Goal: Information Seeking & Learning: Learn about a topic

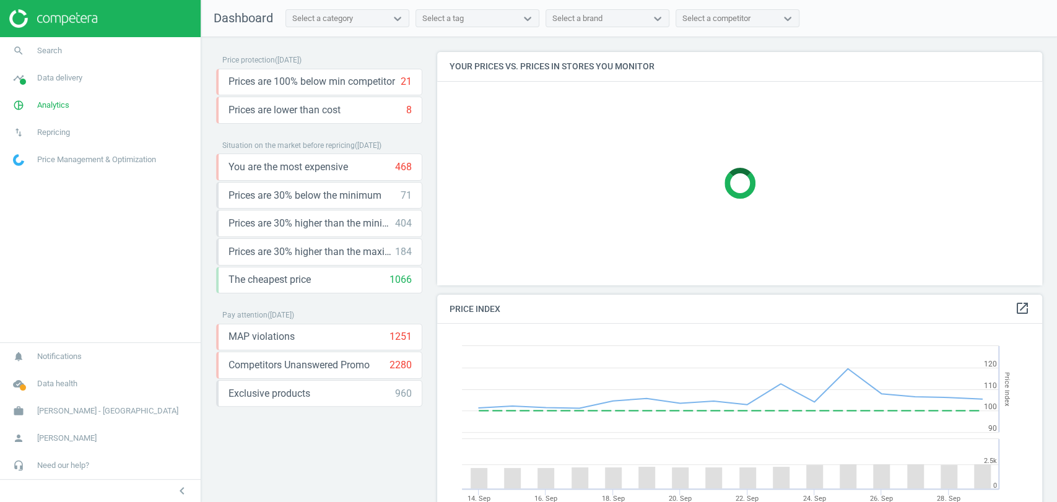
scroll to position [279, 615]
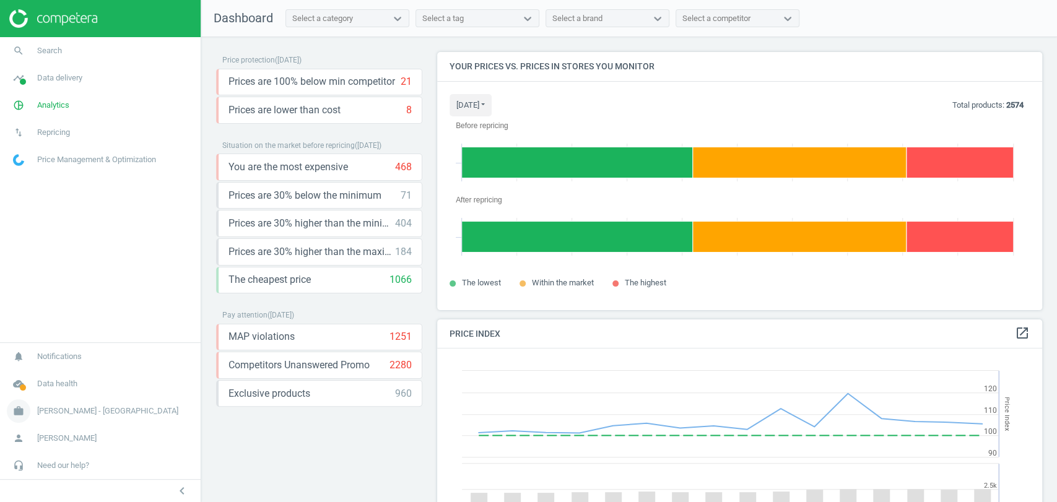
click at [110, 407] on span "[PERSON_NAME] - [GEOGRAPHIC_DATA]" at bounding box center [107, 411] width 141 height 11
click at [67, 78] on span "Data delivery" at bounding box center [59, 77] width 45 height 11
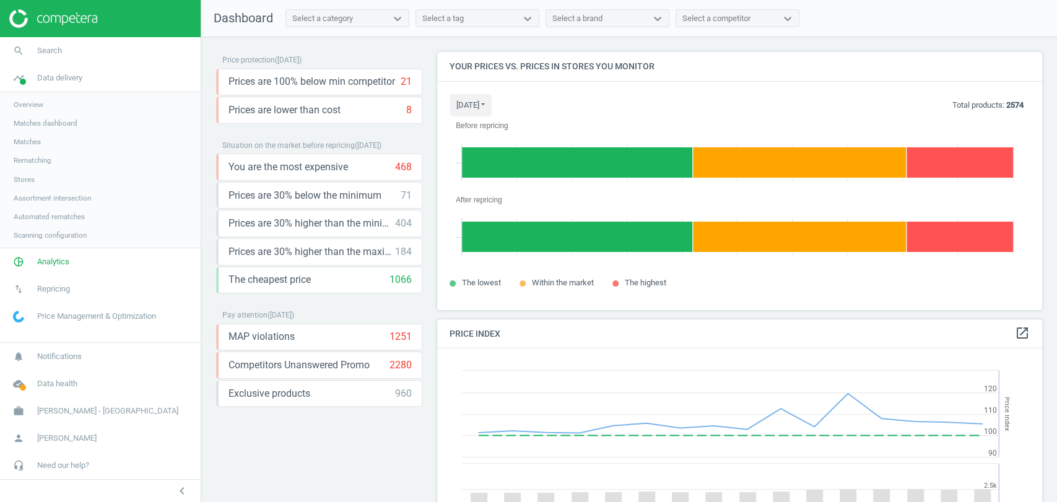
click at [22, 185] on link "Stores" at bounding box center [100, 179] width 201 height 19
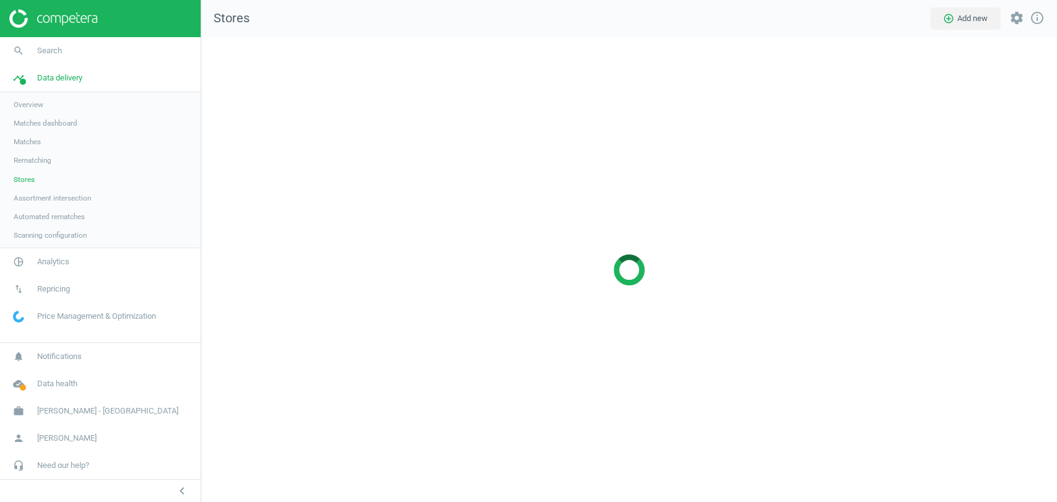
scroll to position [486, 877]
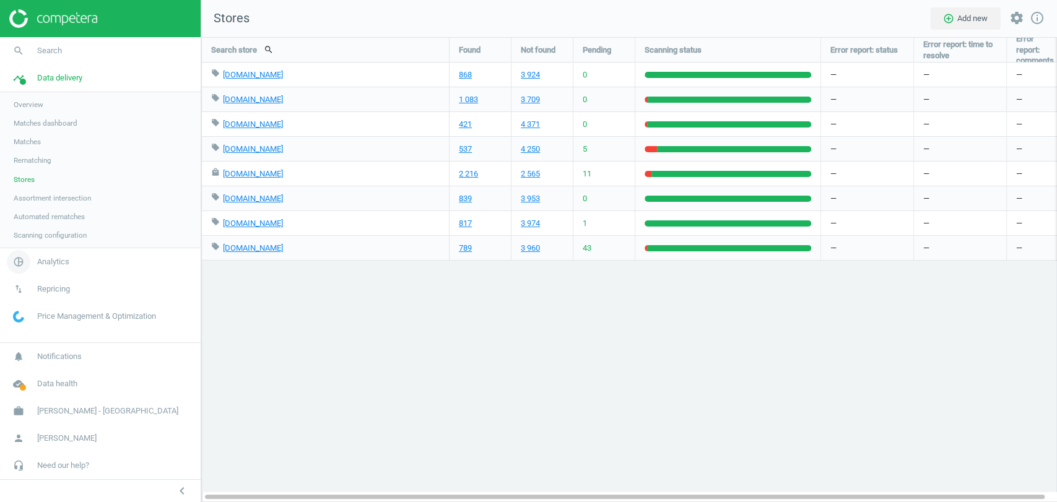
click at [60, 262] on span "Analytics" at bounding box center [53, 261] width 32 height 11
click at [29, 150] on span "Products" at bounding box center [28, 150] width 29 height 10
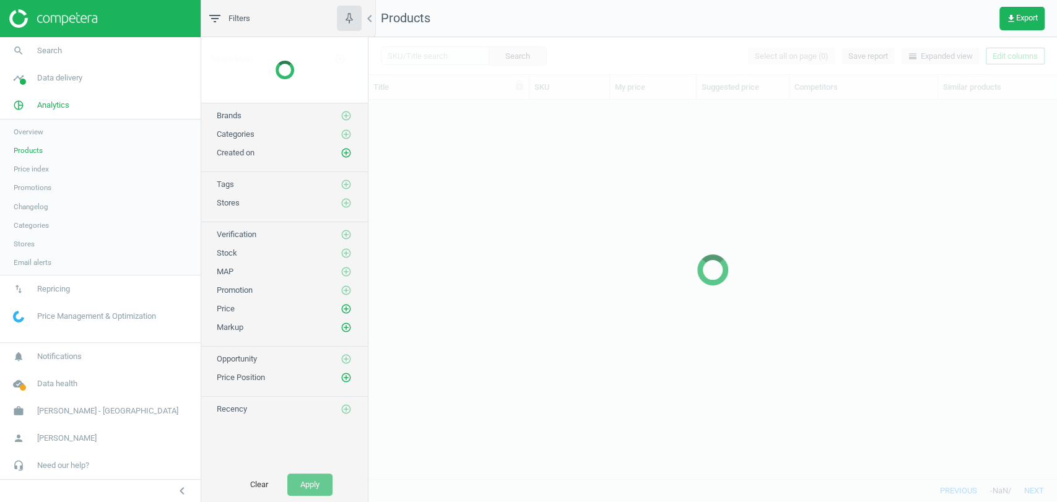
scroll to position [357, 677]
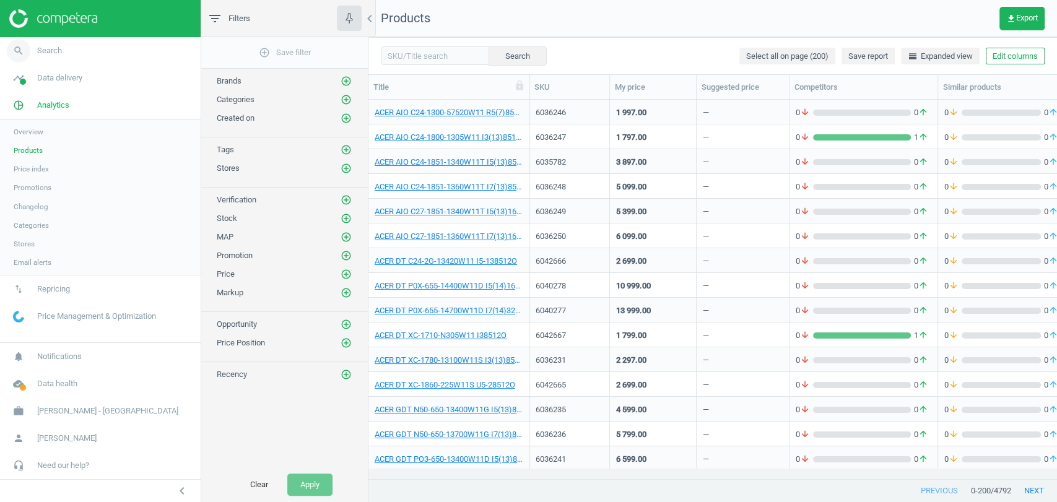
click at [90, 51] on link "search Search" at bounding box center [100, 50] width 201 height 27
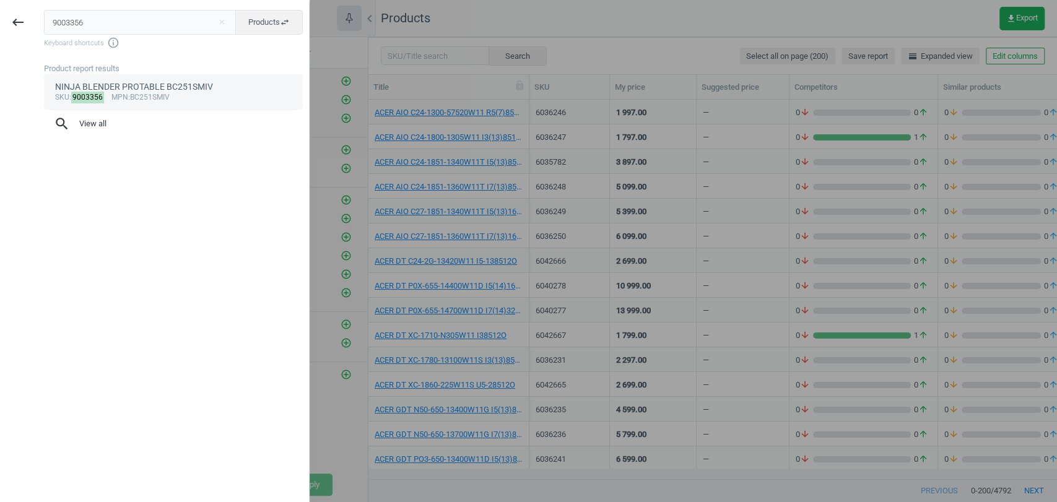
type input "9003356"
click at [111, 98] on span "mpn" at bounding box center [119, 97] width 17 height 9
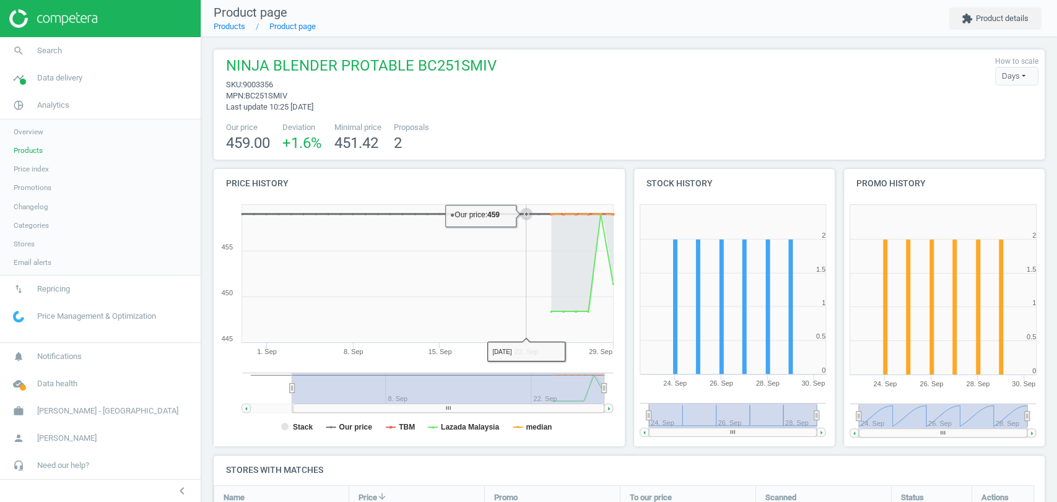
scroll to position [69, 0]
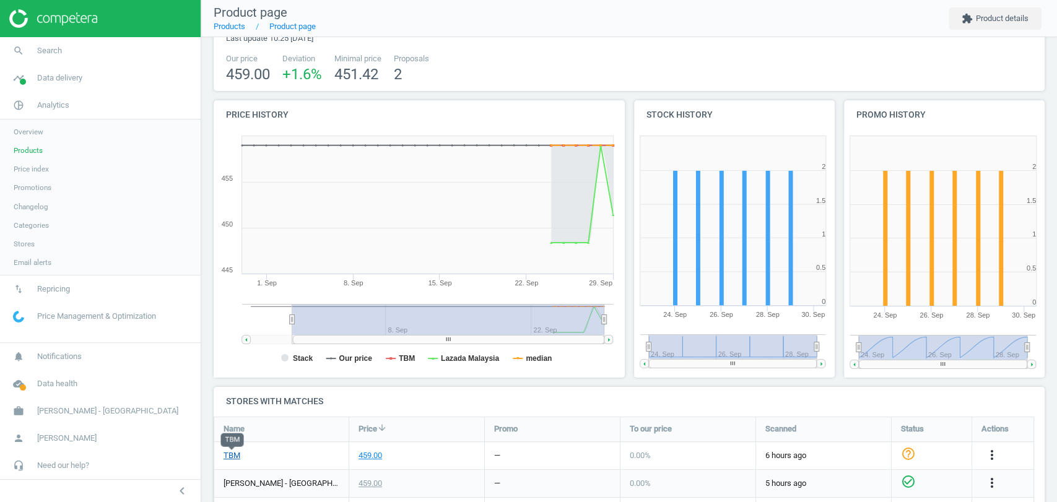
click at [233, 457] on link "TBM" at bounding box center [232, 455] width 17 height 11
click at [53, 38] on link "search Search" at bounding box center [100, 50] width 201 height 27
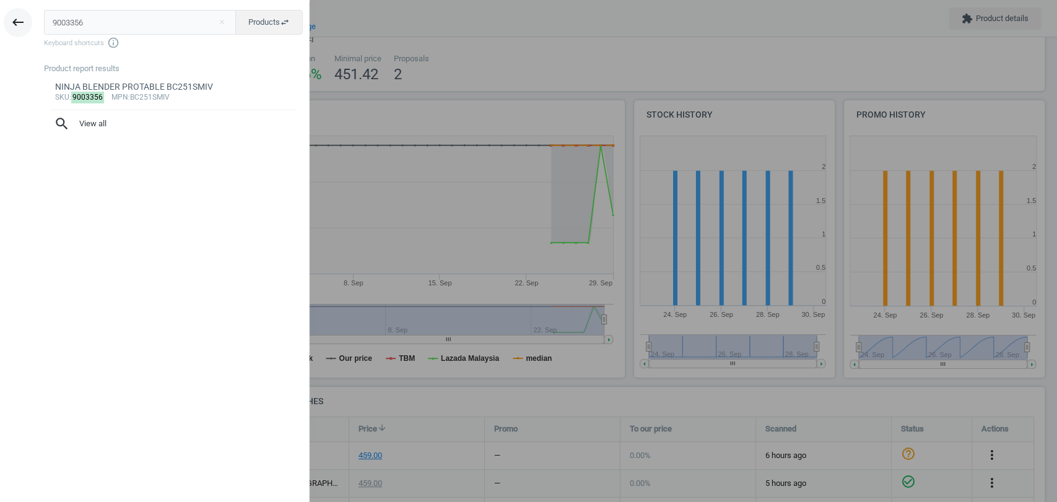
drag, startPoint x: 90, startPoint y: 29, endPoint x: 15, endPoint y: 13, distance: 76.6
click at [15, 13] on div "keyboard_backspace 9003356 close Products swap_horiz Keyboard shortcuts info_ou…" at bounding box center [155, 253] width 310 height 502
type input "5020192"
click at [116, 84] on div "TOSHIBA SEMI AUTO WASHER VH-H95MM 8.5KG" at bounding box center [173, 87] width 237 height 12
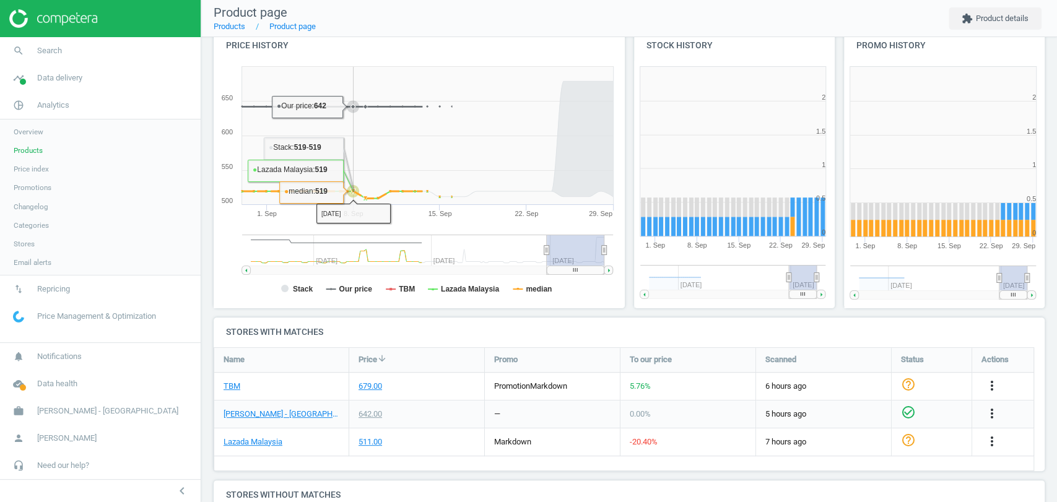
scroll to position [206, 0]
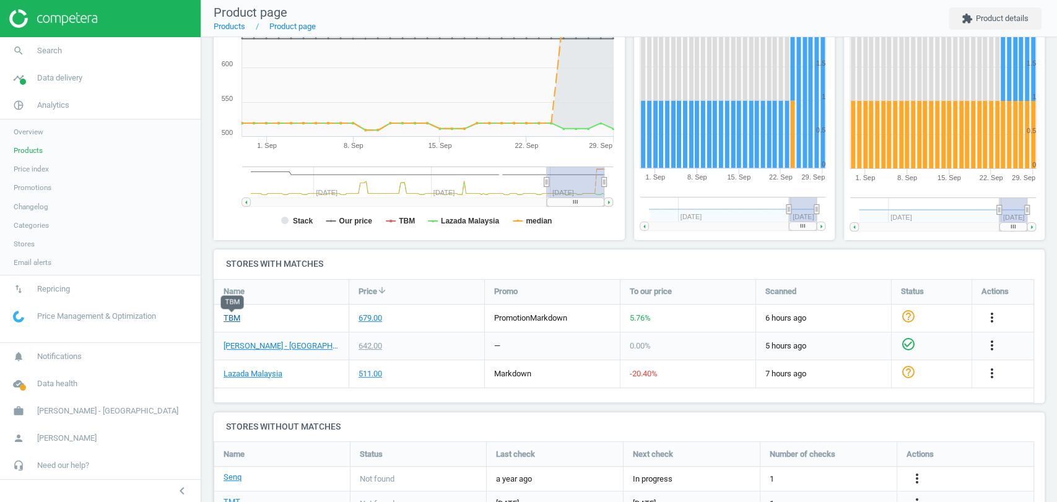
click at [236, 314] on link "TBM" at bounding box center [232, 318] width 17 height 11
click at [63, 46] on link "search Search" at bounding box center [100, 50] width 201 height 27
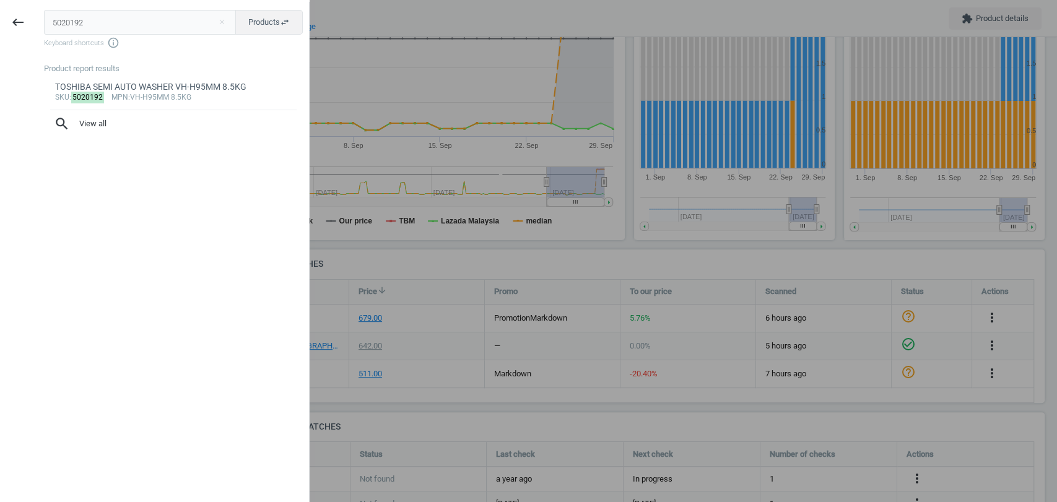
drag, startPoint x: 100, startPoint y: 21, endPoint x: 0, endPoint y: 31, distance: 100.8
click at [0, 31] on div "keyboard_backspace 5020192 close Products swap_horiz Keyboard shortcuts info_ou…" at bounding box center [155, 253] width 310 height 502
type input "6042668"
click at [103, 87] on div "ACER NB AL16-54P-54PX I5-1216512O" at bounding box center [173, 87] width 237 height 12
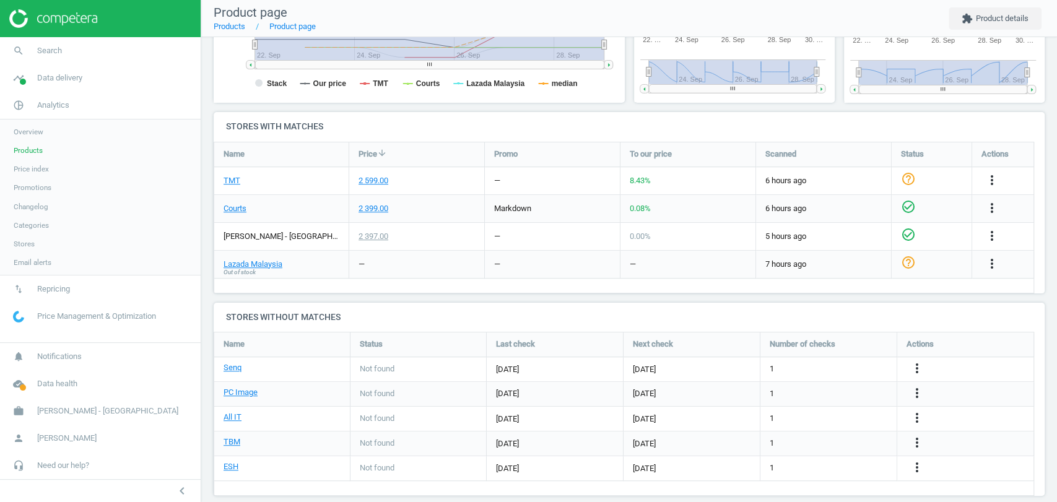
scroll to position [217, 0]
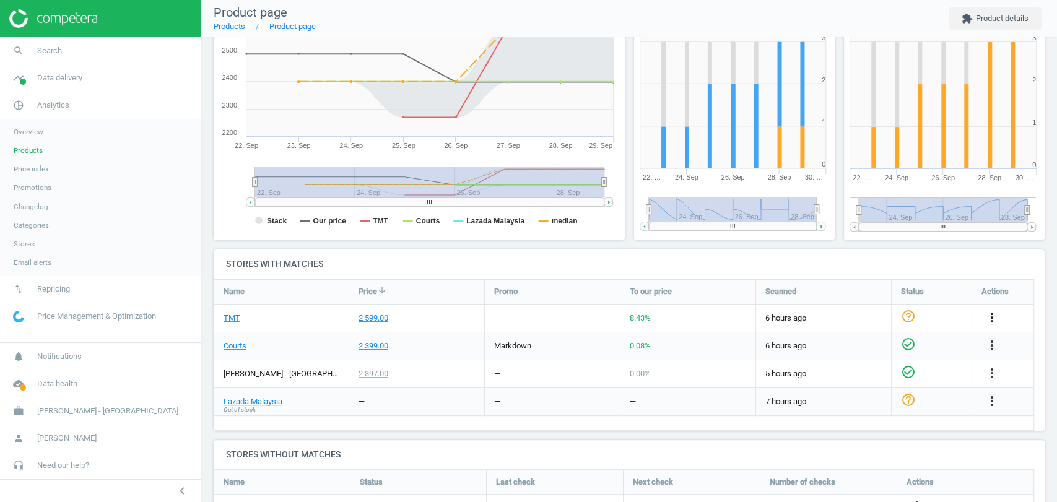
click at [988, 318] on icon "more_vert" at bounding box center [991, 317] width 15 height 15
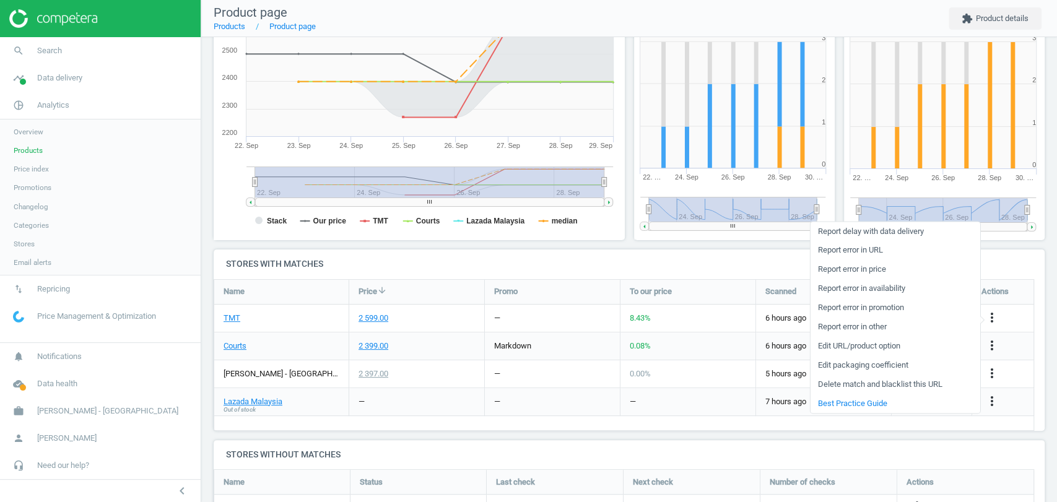
click at [887, 346] on link "Edit URL/product option" at bounding box center [895, 346] width 170 height 19
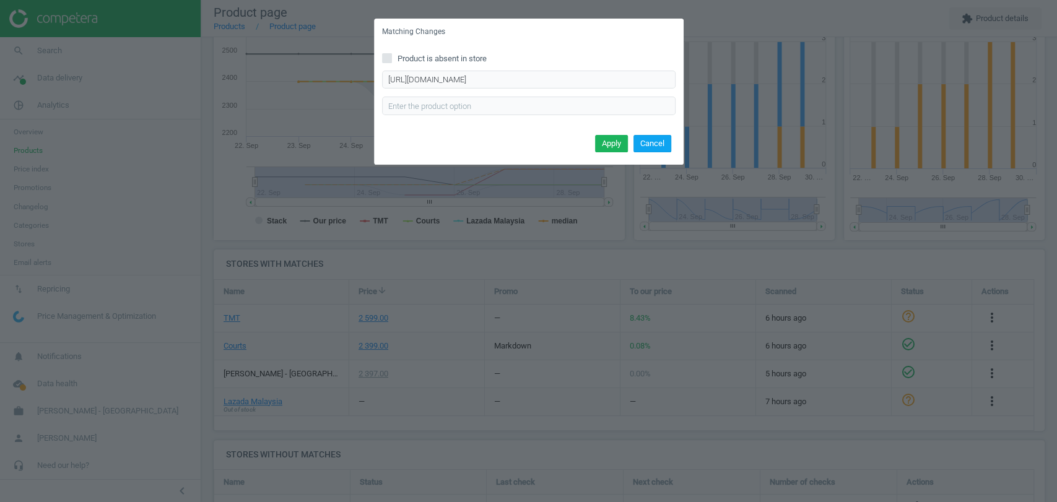
click at [650, 147] on button "Cancel" at bounding box center [652, 143] width 38 height 17
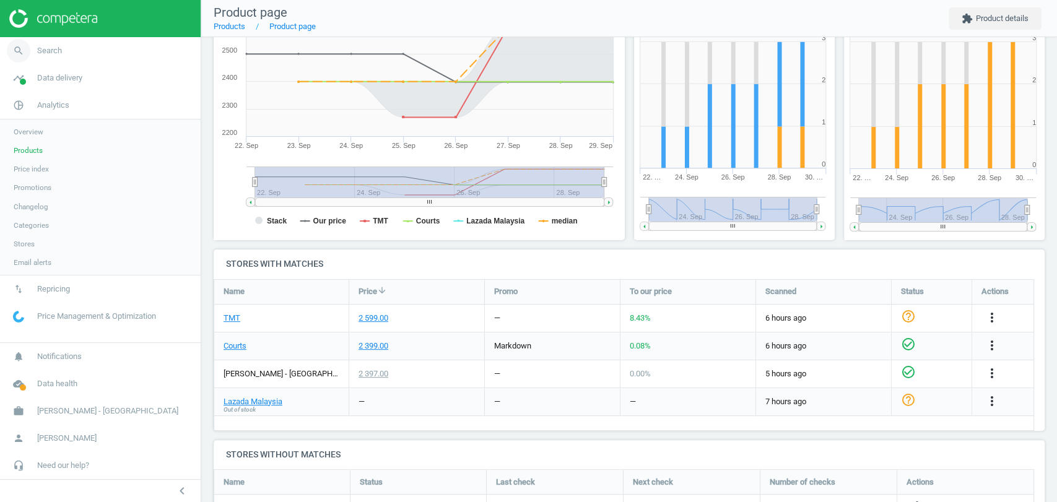
click at [65, 56] on link "search Search" at bounding box center [100, 50] width 201 height 27
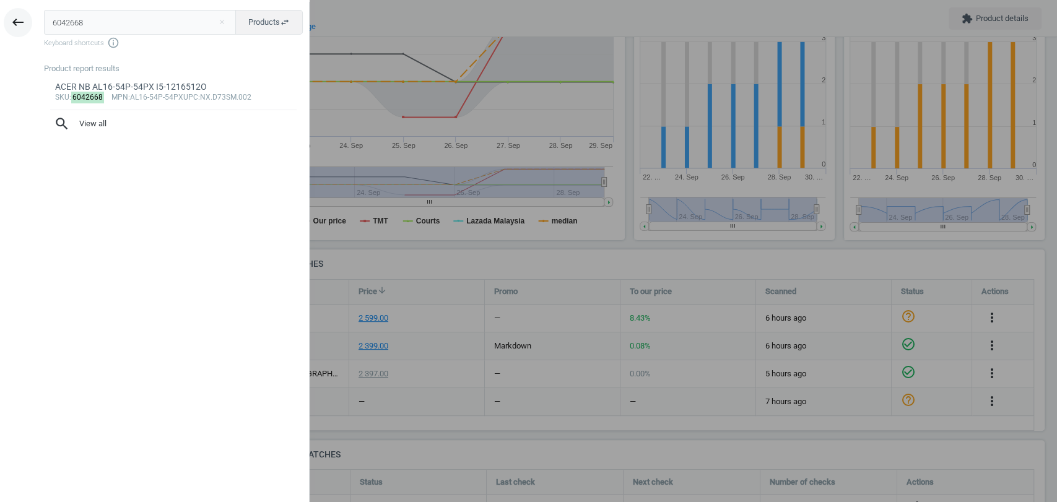
drag, startPoint x: 89, startPoint y: 20, endPoint x: 10, endPoint y: 22, distance: 79.3
click at [10, 22] on div "keyboard_backspace 6042668 close Products swap_horiz Keyboard shortcuts info_ou…" at bounding box center [155, 253] width 310 height 502
type input "6041624"
click at [103, 90] on div "ASU K3605V-CRP2008WS I5-13165123050" at bounding box center [173, 87] width 237 height 12
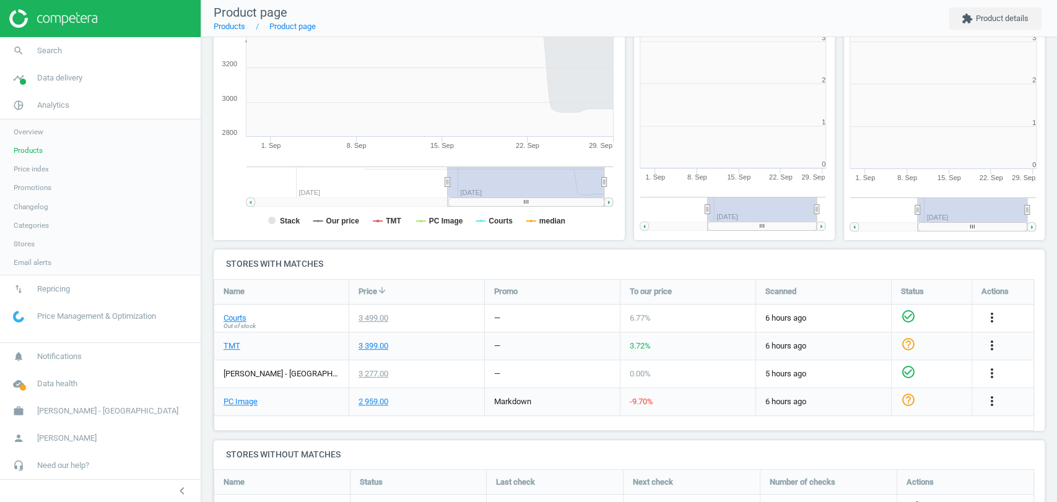
scroll to position [269, 220]
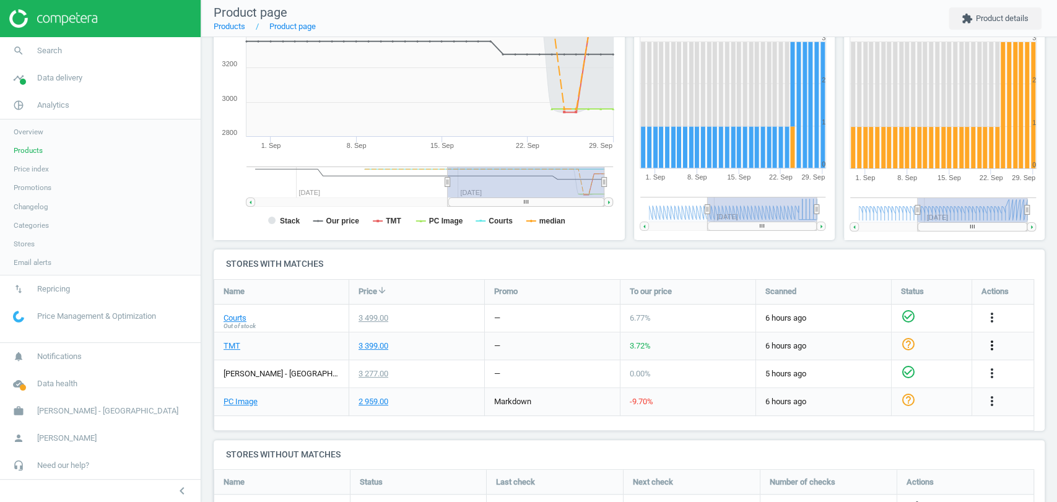
click at [989, 344] on icon "more_vert" at bounding box center [991, 345] width 15 height 15
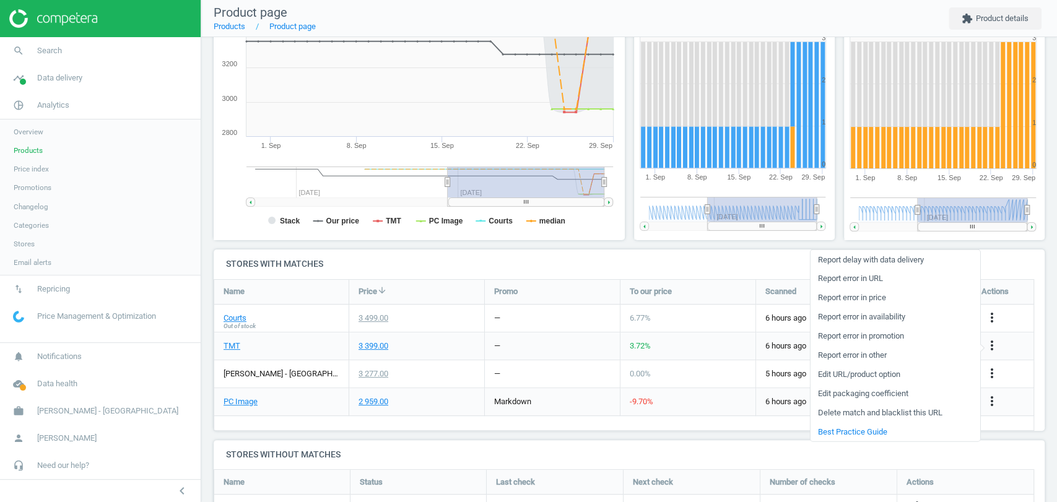
click at [897, 370] on link "Edit URL/product option" at bounding box center [895, 374] width 170 height 19
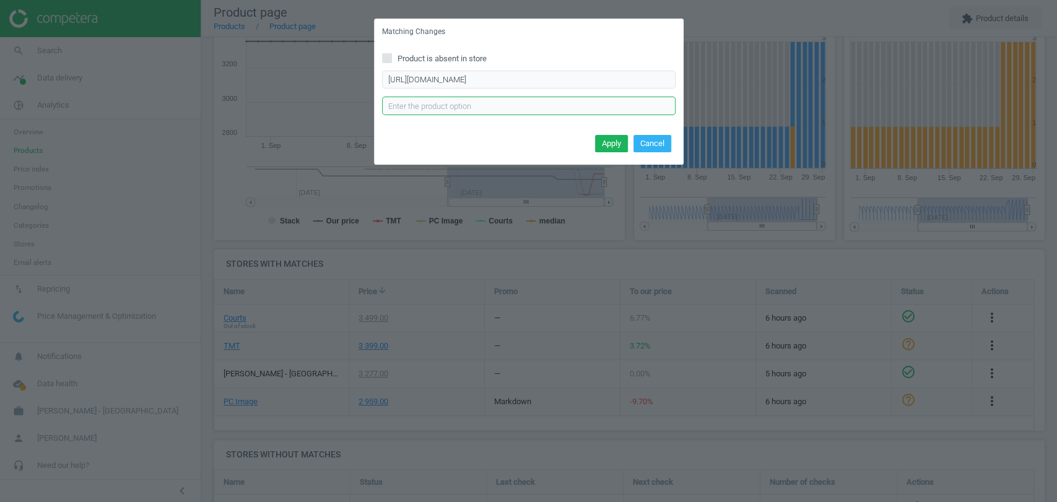
click at [551, 111] on input "text" at bounding box center [528, 106] width 293 height 19
click at [654, 144] on button "Cancel" at bounding box center [652, 143] width 38 height 17
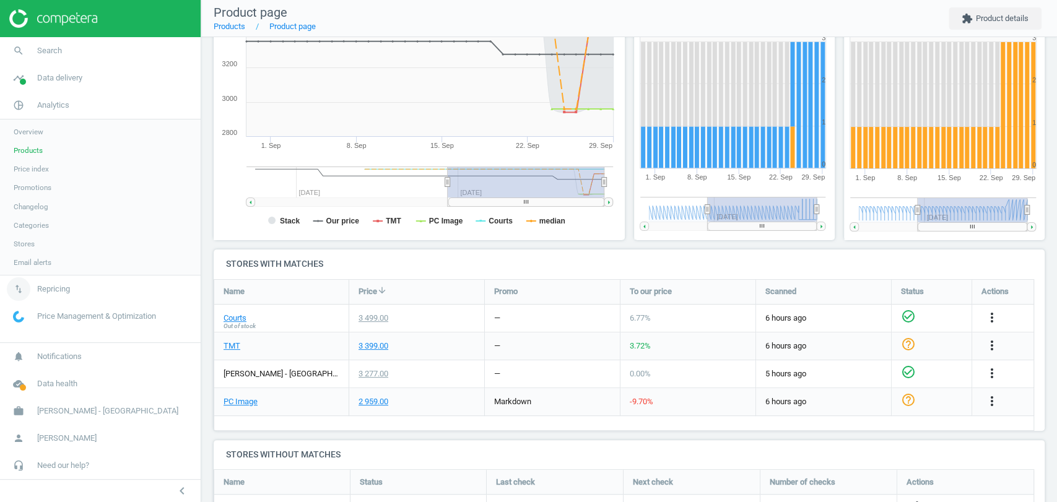
click at [45, 285] on span "Repricing" at bounding box center [53, 289] width 33 height 11
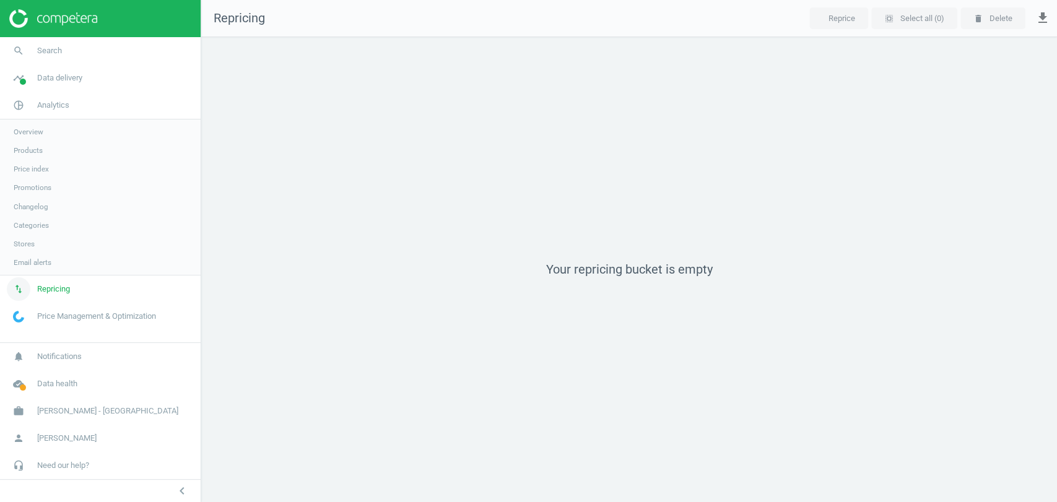
scroll to position [486, 877]
click at [36, 188] on span "Promotions" at bounding box center [33, 188] width 38 height 10
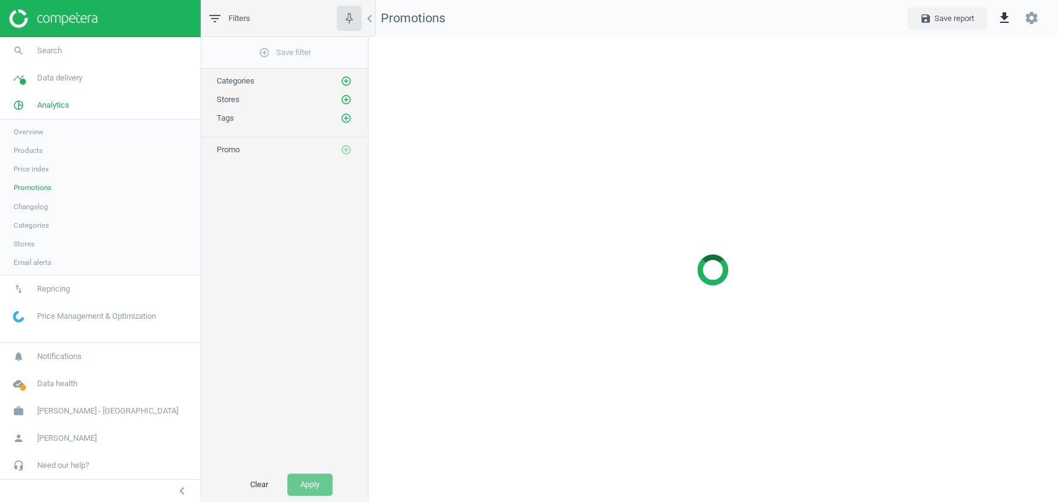
scroll to position [486, 710]
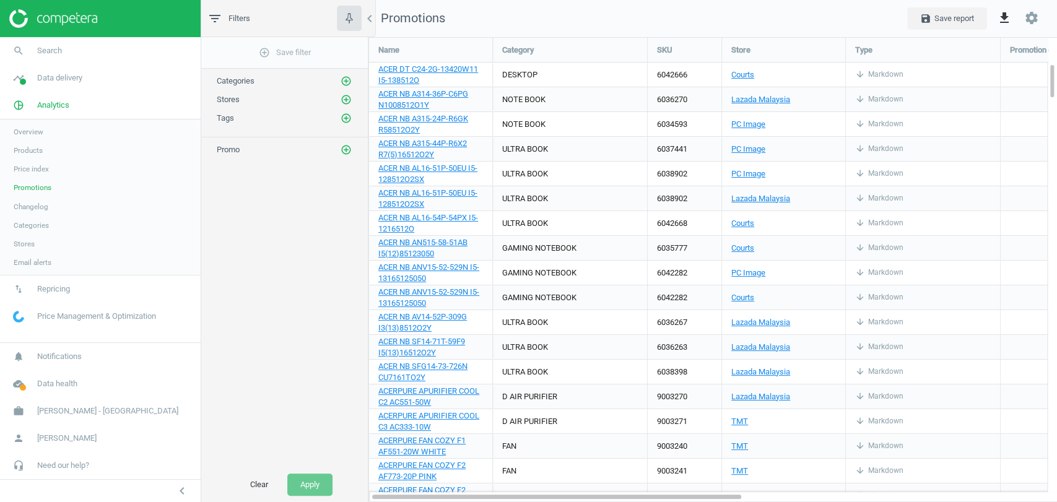
click at [30, 150] on span "Products" at bounding box center [28, 150] width 29 height 10
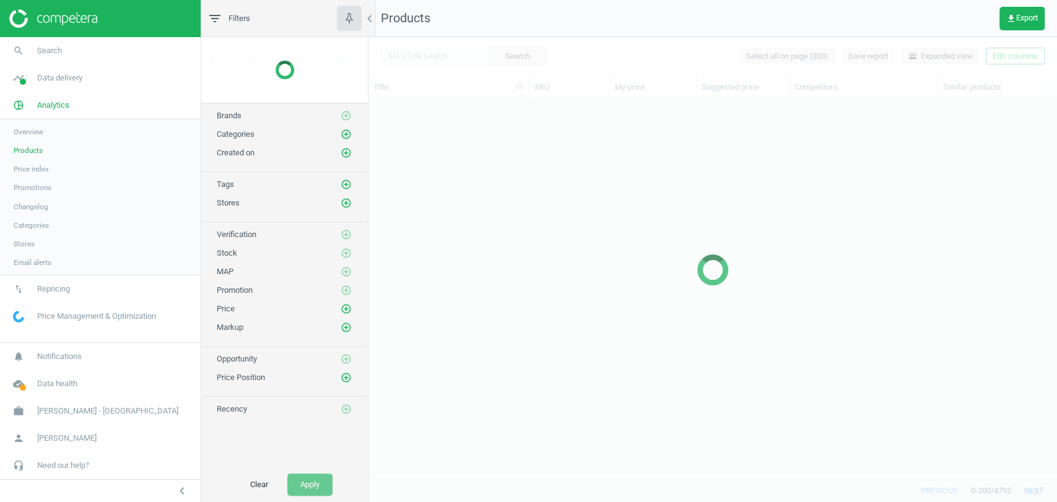
scroll to position [357, 677]
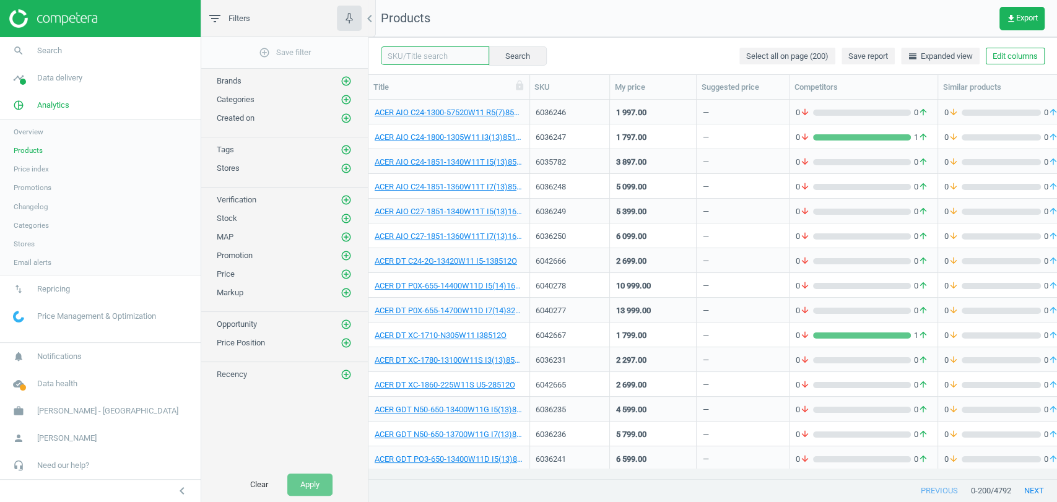
click at [408, 54] on input "text" at bounding box center [435, 55] width 108 height 19
paste input "5020593"
type input "5020593"
click at [502, 61] on button "Search" at bounding box center [517, 55] width 58 height 19
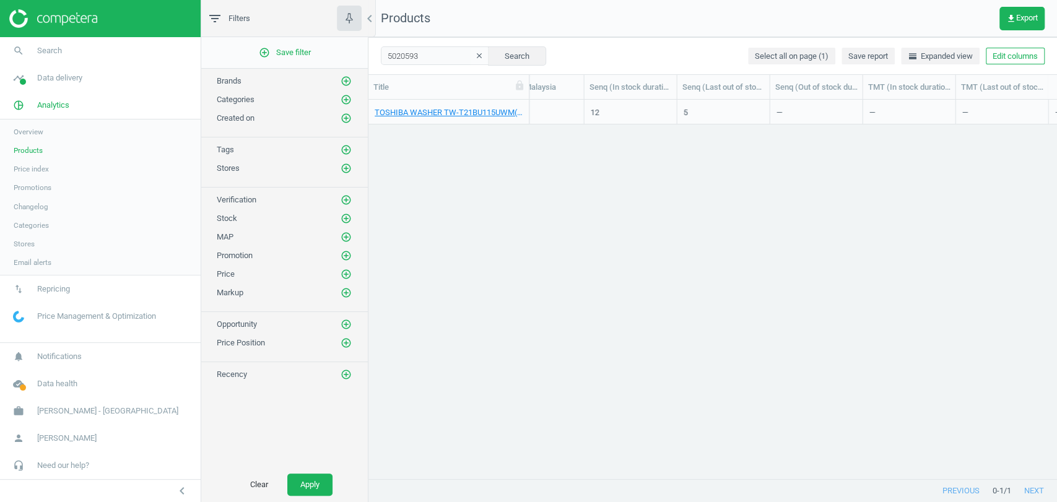
scroll to position [0, 1491]
click at [991, 50] on button "Edit columns" at bounding box center [1015, 56] width 59 height 17
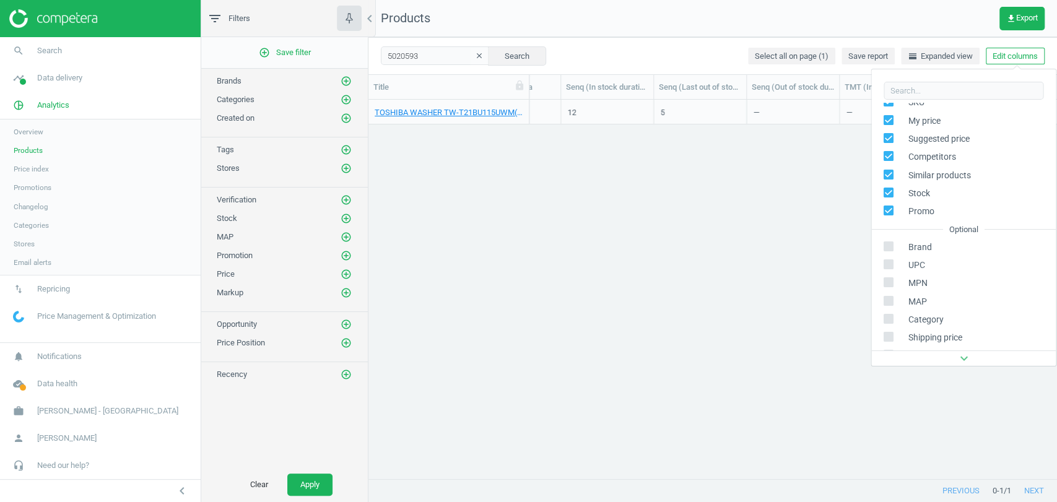
scroll to position [69, 0]
click at [892, 295] on input "checkbox" at bounding box center [889, 294] width 8 height 8
checkbox input "true"
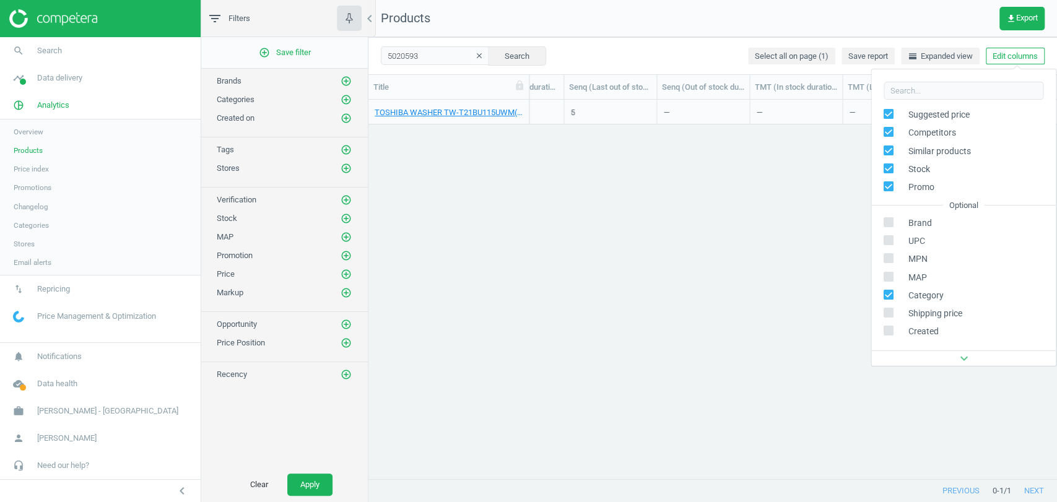
scroll to position [0, 3022]
click at [902, 419] on div "TOSHIBA WASHER TW-T21BU115UWM(MG) 10.5KG 5020593 2 021.00 — 0 arrow_downward 2 …" at bounding box center [712, 284] width 688 height 368
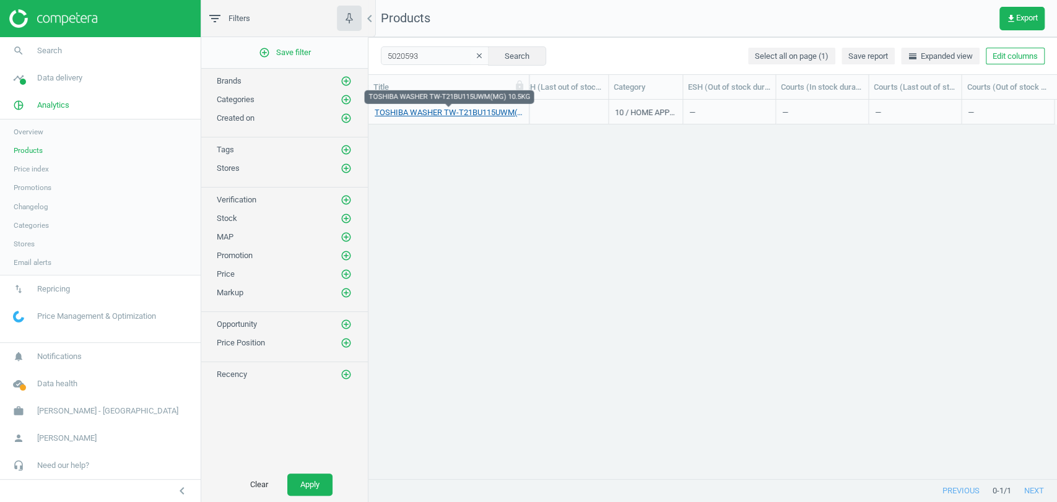
click at [441, 110] on link "TOSHIBA WASHER TW-T21BU115UWM(MG) 10.5KG" at bounding box center [449, 112] width 148 height 11
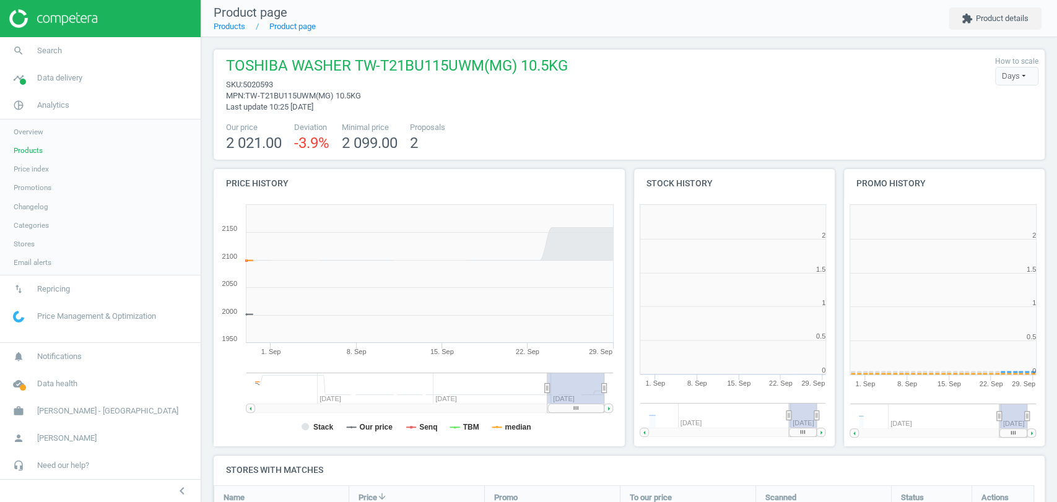
scroll to position [269, 427]
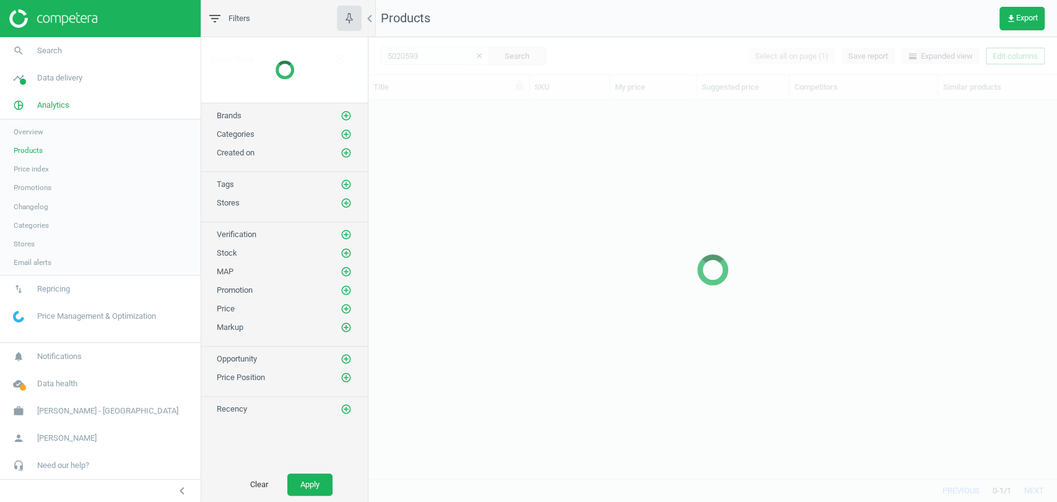
scroll to position [357, 677]
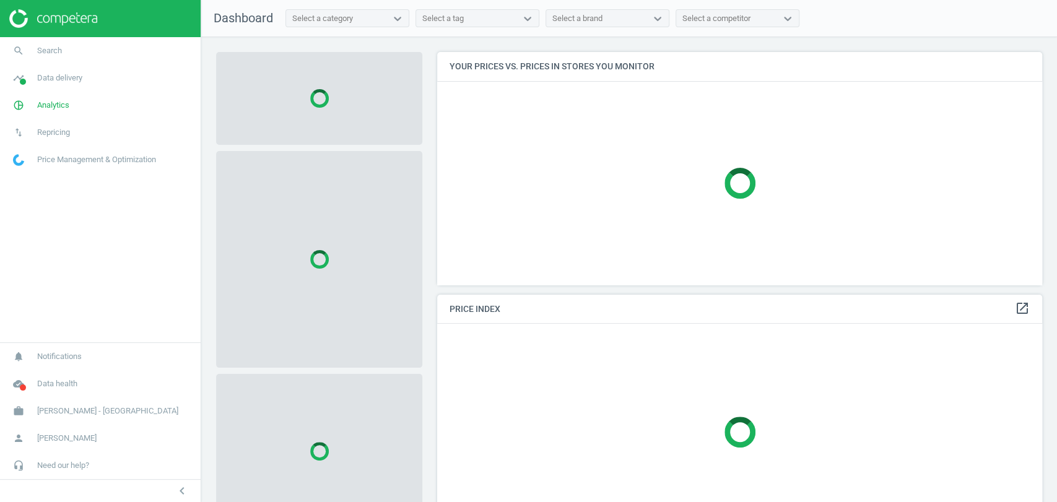
scroll to position [254, 615]
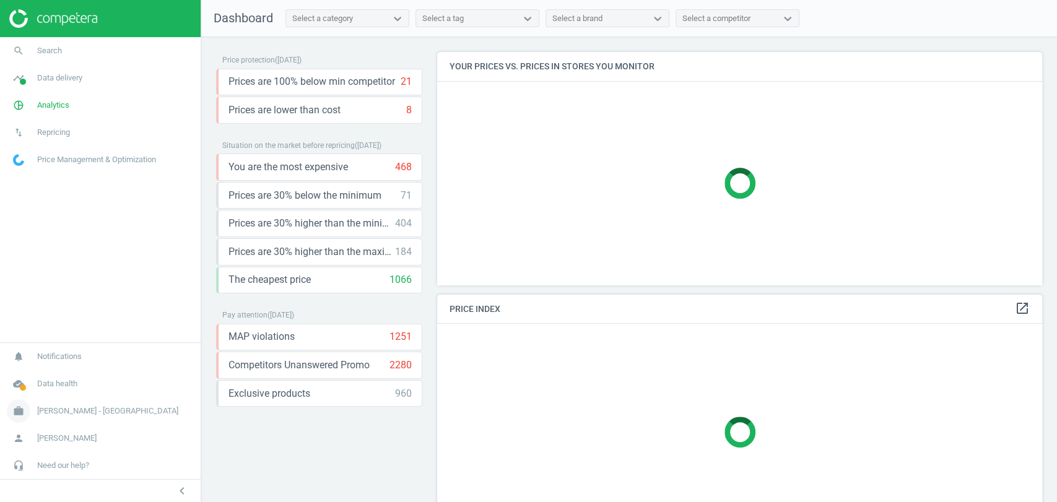
click at [118, 407] on span "[PERSON_NAME] - [GEOGRAPHIC_DATA]" at bounding box center [107, 411] width 141 height 11
click at [42, 393] on span "Campaign settings" at bounding box center [44, 393] width 61 height 10
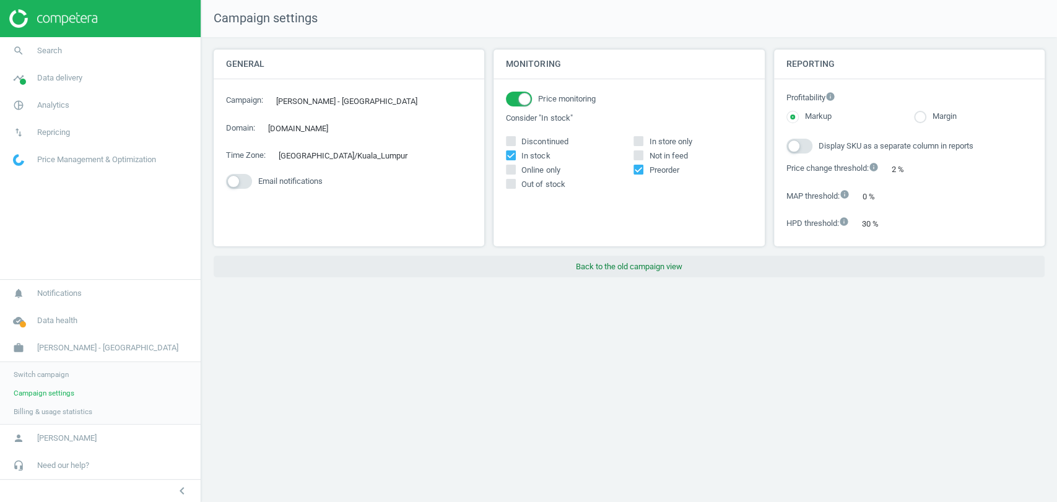
click at [636, 264] on button "Back to the old campaign view" at bounding box center [629, 267] width 831 height 22
